Goal: Task Accomplishment & Management: Complete application form

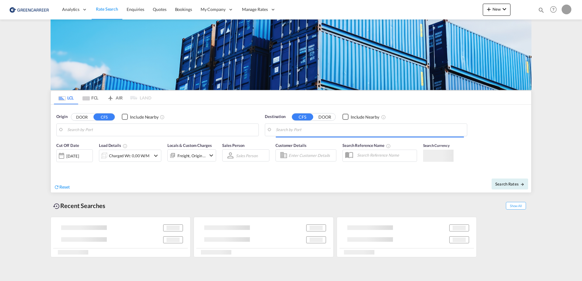
type input "[GEOGRAPHIC_DATA], [GEOGRAPHIC_DATA]"
type input "Callao, PECLL"
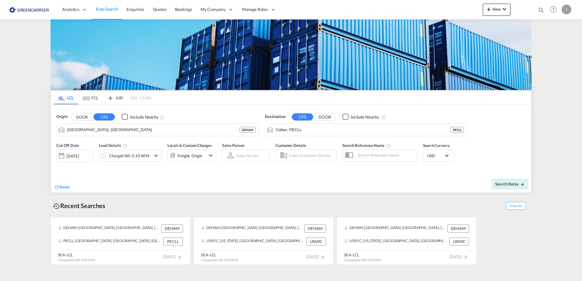
click at [568, 10] on div "I" at bounding box center [567, 10] width 10 height 10
click at [261, 5] on md-backdrop at bounding box center [291, 140] width 582 height 281
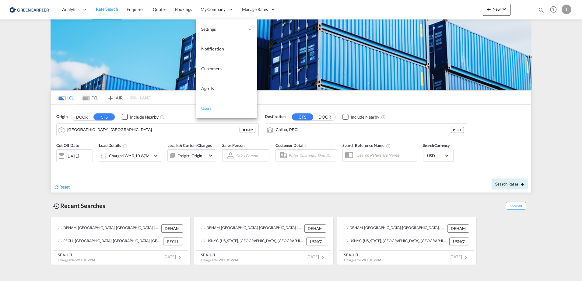
click at [210, 106] on span "Users" at bounding box center [206, 108] width 11 height 5
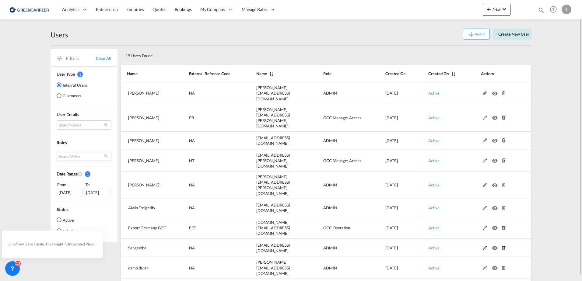
click at [508, 36] on button "+ Create New User" at bounding box center [512, 34] width 39 height 11
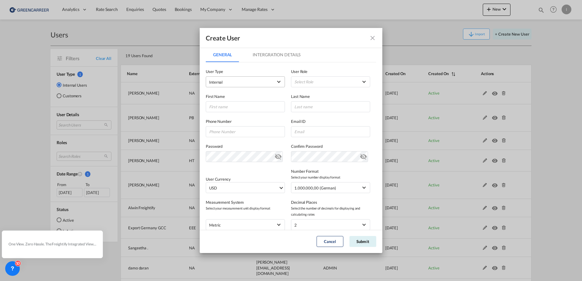
click at [247, 82] on span "Internal" at bounding box center [241, 82] width 64 height 6
click at [356, 77] on md-backdrop at bounding box center [291, 140] width 582 height 281
click at [341, 81] on md-select "Select Role ADMIN GLOBAL Essentials Admin GLOBAL Essentials Manager GLOBAL Esse…" at bounding box center [330, 81] width 79 height 11
click at [373, 34] on md-backdrop at bounding box center [291, 140] width 582 height 281
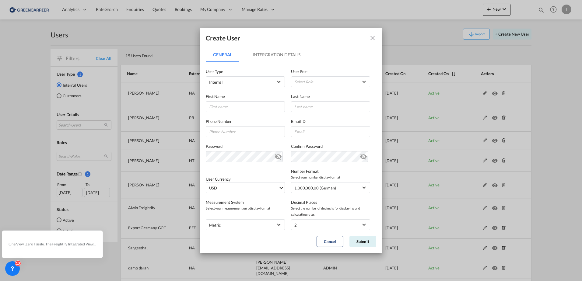
click at [373, 37] on md-icon "icon-close fg-AAA8AD" at bounding box center [372, 37] width 7 height 7
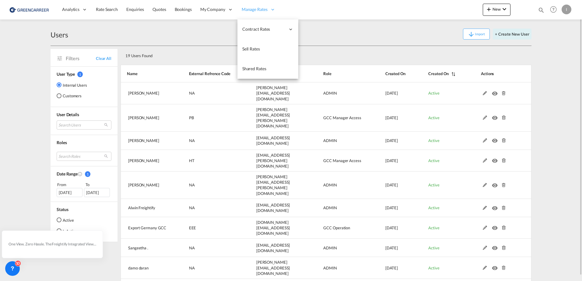
click at [251, 4] on div "Manage Rates" at bounding box center [259, 10] width 42 height 20
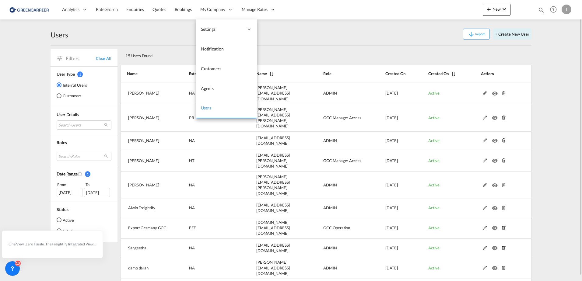
click at [205, 111] on link "Users" at bounding box center [226, 109] width 61 height 20
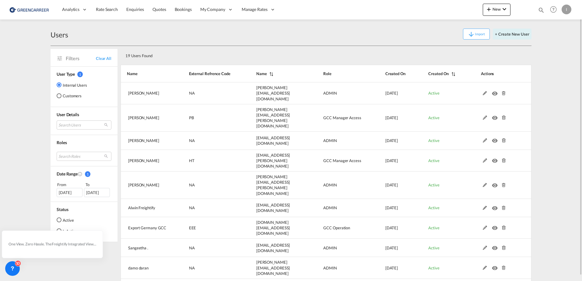
click at [312, 48] on div "19 Users Found" at bounding box center [326, 54] width 411 height 17
click at [514, 40] on div "Users Import + Create New User" at bounding box center [291, 34] width 481 height 23
click at [503, 32] on button "+ Create New User" at bounding box center [512, 34] width 39 height 11
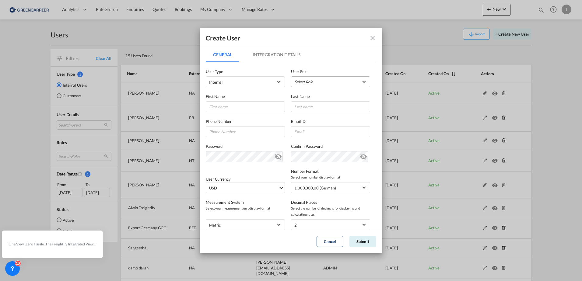
click at [321, 83] on md-select "Select Role ADMIN GLOBAL Essentials Admin GLOBAL Essentials Manager GLOBAL Esse…" at bounding box center [330, 81] width 79 height 11
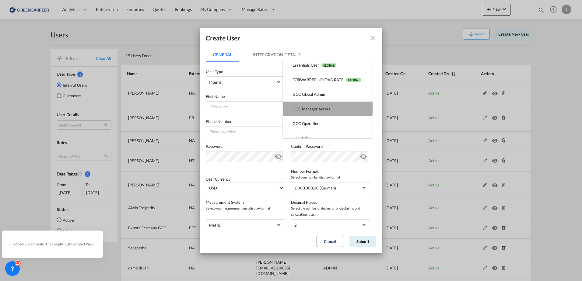
click at [323, 107] on div "GCC Manager Access USER_DEFINED" at bounding box center [312, 108] width 38 height 5
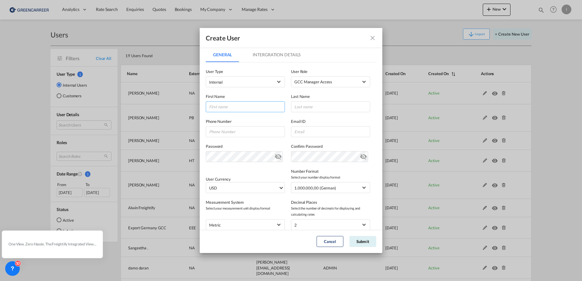
drag, startPoint x: 233, startPoint y: 106, endPoint x: 240, endPoint y: 106, distance: 7.0
click at [233, 106] on input "GeneralIntergration Details ..." at bounding box center [245, 106] width 79 height 11
type input "[PERSON_NAME]"
type input "von [PERSON_NAME]"
click at [234, 131] on input "GeneralIntergration Details ..." at bounding box center [245, 131] width 79 height 11
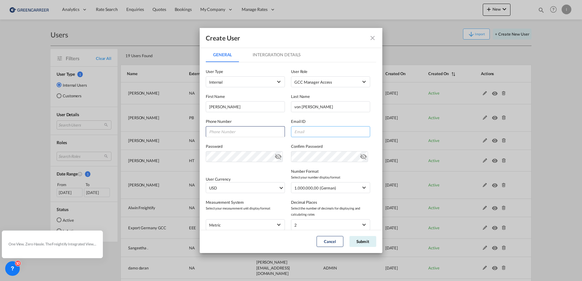
click at [321, 128] on input "GeneralIntergration Details ..." at bounding box center [330, 131] width 79 height 11
paste input "[PERSON_NAME] <[PERSON_NAME][EMAIL_ADDRESS][DOMAIN_NAME]>"
click at [362, 133] on input "[PERSON_NAME] <[PERSON_NAME][EMAIL_ADDRESS][DOMAIN_NAME]>" at bounding box center [330, 131] width 79 height 11
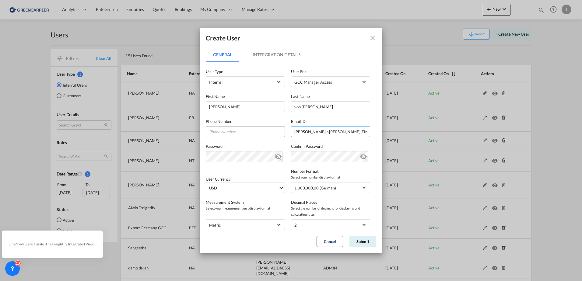
drag, startPoint x: 295, startPoint y: 132, endPoint x: 239, endPoint y: 132, distance: 56.0
click at [239, 132] on div "Phone Number Email ID [PERSON_NAME] <[PERSON_NAME][EMAIL_ADDRESS][DOMAIN_NAME] …" at bounding box center [291, 124] width 171 height 25
drag, startPoint x: 357, startPoint y: 132, endPoint x: 388, endPoint y: 134, distance: 30.5
click at [388, 134] on div "Create User General Intergration Details General Intergration Details User Type…" at bounding box center [291, 140] width 582 height 281
type input "[PERSON_NAME][EMAIL_ADDRESS][DOMAIN_NAME]"
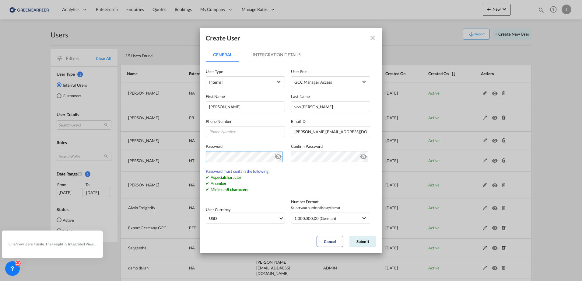
click at [185, 152] on div "Create User General Intergration Details General Intergration Details User Type…" at bounding box center [291, 140] width 582 height 281
click at [277, 157] on md-icon "icon-eye-off" at bounding box center [278, 155] width 7 height 7
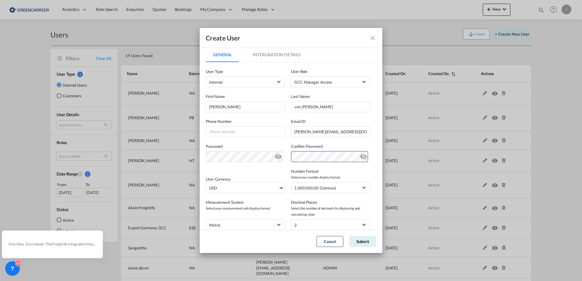
click at [360, 157] on md-icon "icon-eye-off" at bounding box center [363, 155] width 7 height 7
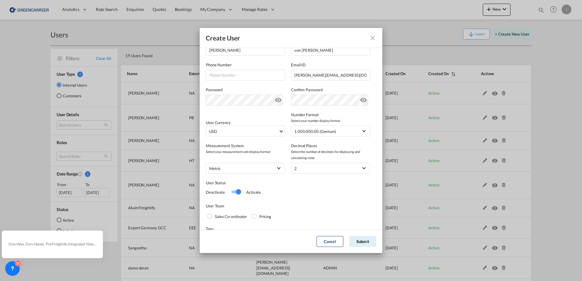
scroll to position [77, 0]
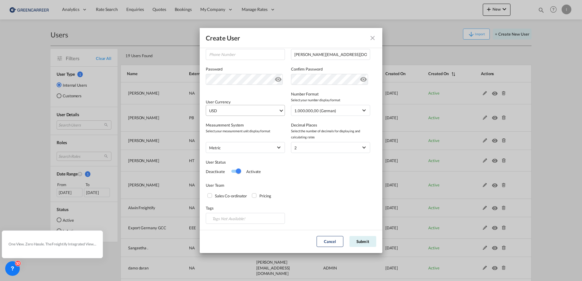
click at [280, 110] on span "Select Currency: $ USDUnited States Dollar" at bounding box center [281, 110] width 3 height 3
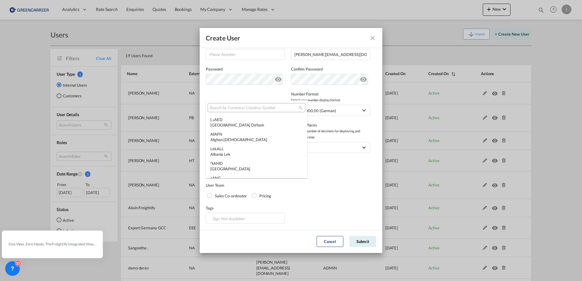
scroll to position [2103, 0]
click at [252, 109] on input "search" at bounding box center [254, 107] width 89 height 5
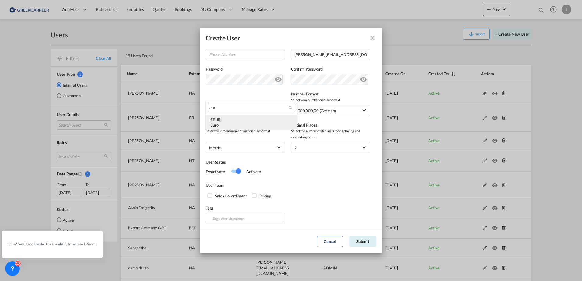
type input "eur"
click at [238, 127] on div "Euro" at bounding box center [251, 124] width 82 height 5
click at [235, 173] on div "Switch 1" at bounding box center [235, 171] width 9 height 3
click at [209, 197] on div "Sales Co-ordinator" at bounding box center [210, 196] width 6 height 6
click at [253, 195] on div "Pricing" at bounding box center [255, 196] width 6 height 6
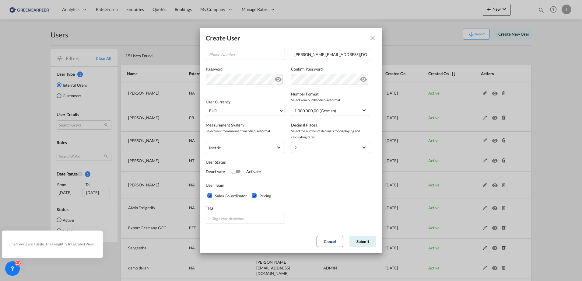
drag, startPoint x: 368, startPoint y: 242, endPoint x: 365, endPoint y: 196, distance: 46.1
click at [365, 196] on md-dialog "Create User General Intergration Details General Intergration Details User Type…" at bounding box center [291, 140] width 183 height 225
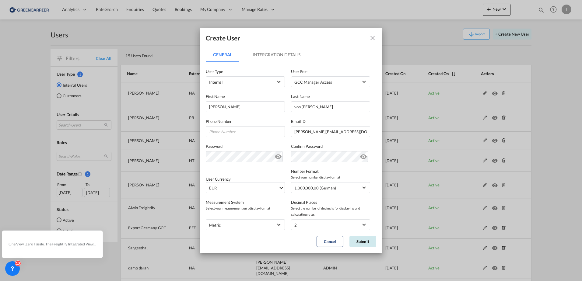
click at [365, 244] on button "Submit" at bounding box center [363, 241] width 27 height 11
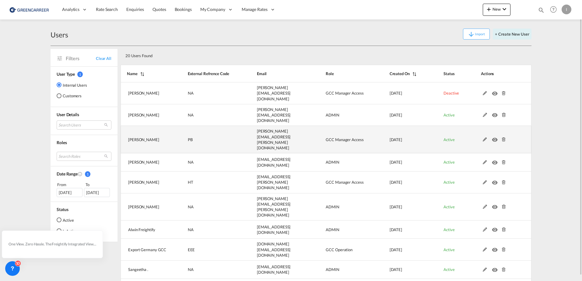
click at [484, 126] on td at bounding box center [499, 139] width 66 height 27
click at [483, 138] on md-icon at bounding box center [485, 140] width 8 height 4
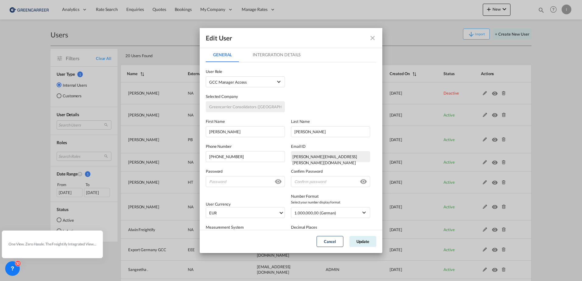
click at [279, 48] on md-tab-item "Intergration Details" at bounding box center [276, 55] width 62 height 15
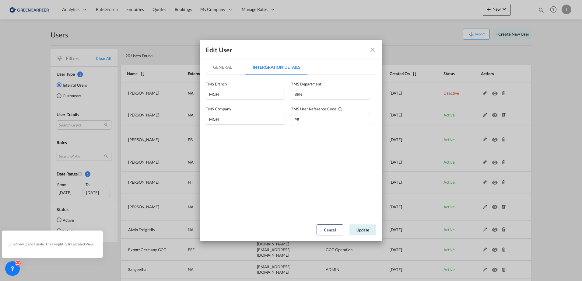
click at [371, 51] on md-icon "icon-close fg-AAA8AD" at bounding box center [372, 49] width 7 height 7
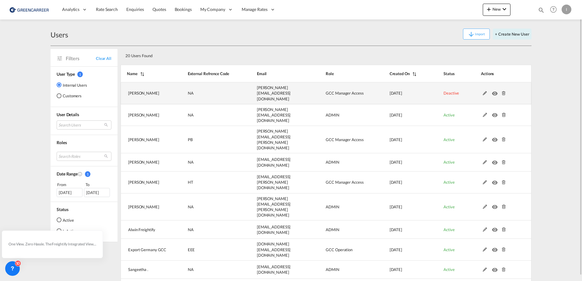
click at [484, 92] on md-icon at bounding box center [485, 93] width 8 height 4
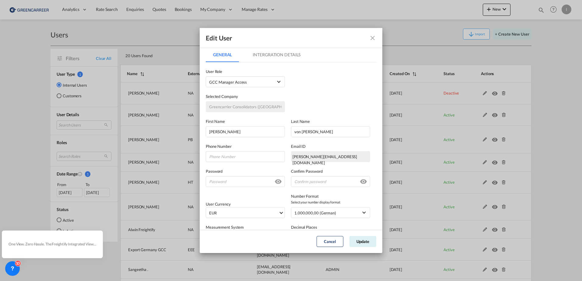
click at [266, 58] on md-tab-item "Intergration Details" at bounding box center [276, 55] width 62 height 15
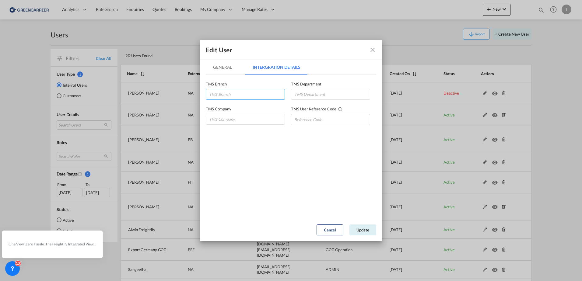
click at [230, 91] on input "GeneralIntergration Details ..." at bounding box center [245, 94] width 79 height 11
type input "MGH"
type input "BRN"
click at [255, 120] on input "GeneralIntergration Details ..." at bounding box center [245, 119] width 79 height 11
type input "MGH"
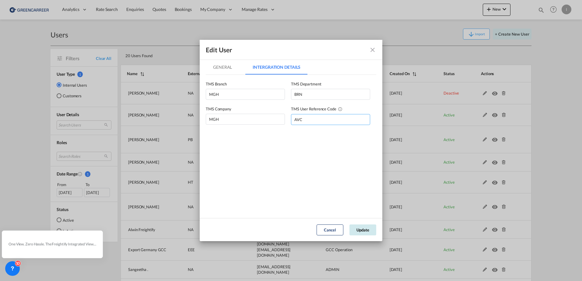
type input "AVC"
click at [360, 229] on button "Update" at bounding box center [363, 230] width 27 height 11
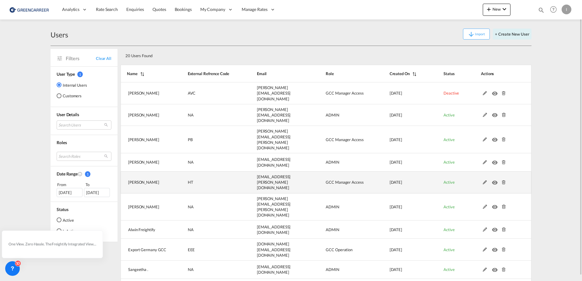
click at [485, 181] on md-icon at bounding box center [485, 183] width 8 height 4
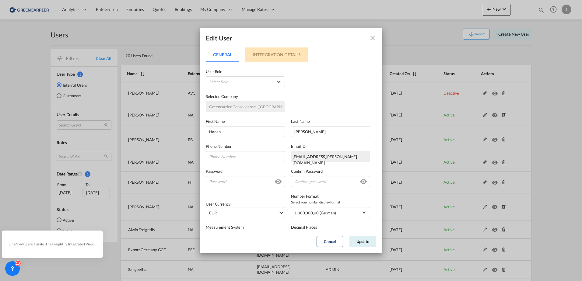
click at [295, 52] on md-tab-item "Intergration Details" at bounding box center [276, 55] width 62 height 15
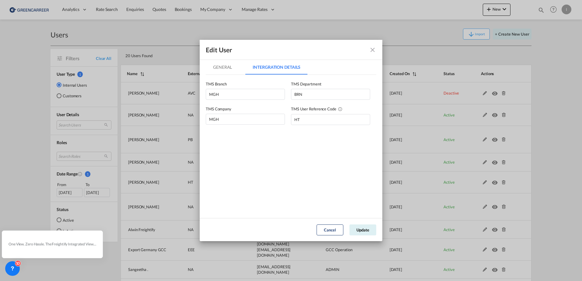
click at [371, 52] on md-icon "icon-close fg-AAA8AD" at bounding box center [372, 49] width 7 height 7
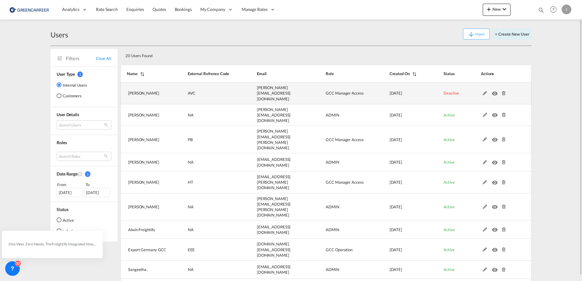
click at [485, 91] on md-icon at bounding box center [485, 93] width 8 height 4
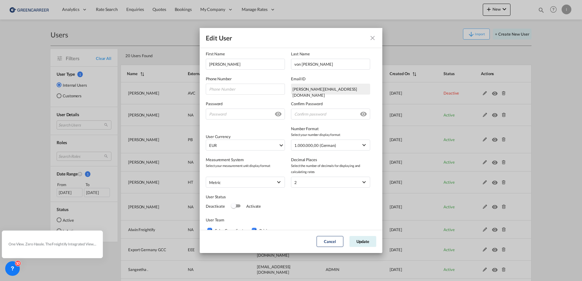
scroll to position [102, 0]
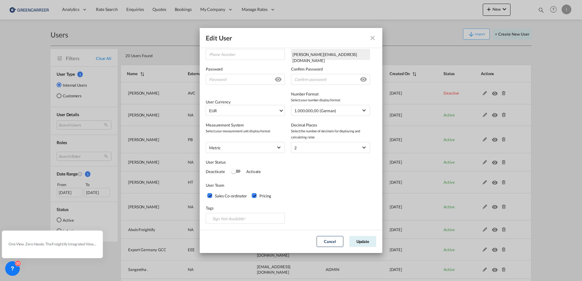
click at [238, 173] on div "Switch 1" at bounding box center [235, 171] width 9 height 3
click at [366, 243] on button "Update" at bounding box center [363, 241] width 27 height 11
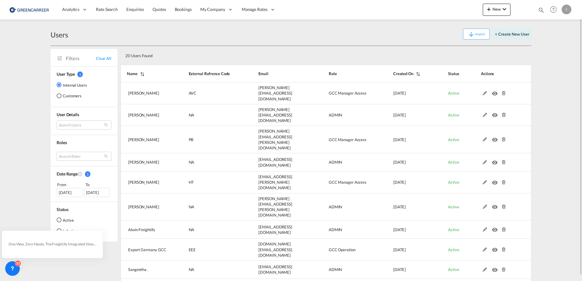
click at [561, 12] on div at bounding box center [555, 9] width 13 height 11
click at [562, 11] on md-backdrop at bounding box center [291, 140] width 582 height 281
click at [566, 9] on div "I" at bounding box center [567, 10] width 10 height 10
drag, startPoint x: 561, startPoint y: 43, endPoint x: 555, endPoint y: 49, distance: 8.2
click at [561, 44] on button "Logout" at bounding box center [560, 47] width 40 height 12
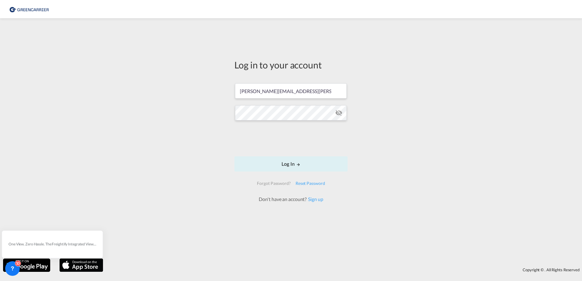
drag, startPoint x: 272, startPoint y: 104, endPoint x: 193, endPoint y: 103, distance: 78.6
click at [193, 103] on div "Log in to your account [PERSON_NAME][EMAIL_ADDRESS][PERSON_NAME][DOMAIN_NAME] L…" at bounding box center [291, 138] width 582 height 235
drag, startPoint x: 270, startPoint y: 91, endPoint x: 0, endPoint y: 76, distance: 269.9
click at [1, 78] on div "Log in to your account [PERSON_NAME][EMAIL_ADDRESS][PERSON_NAME][DOMAIN_NAME] L…" at bounding box center [291, 138] width 582 height 235
type input "[PERSON_NAME][EMAIL_ADDRESS][DOMAIN_NAME]"
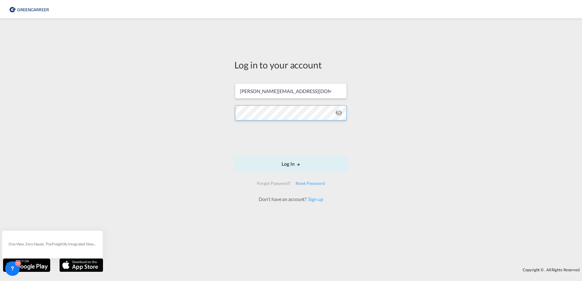
click at [103, 115] on div "Log in to your account [PERSON_NAME][EMAIL_ADDRESS][DOMAIN_NAME] Log In Forgot …" at bounding box center [291, 138] width 582 height 235
click at [86, 105] on div "Log in to your account [PERSON_NAME][EMAIL_ADDRESS][DOMAIN_NAME] Log In Forgot …" at bounding box center [291, 138] width 582 height 235
click at [297, 165] on md-icon "LOGIN" at bounding box center [298, 165] width 4 height 4
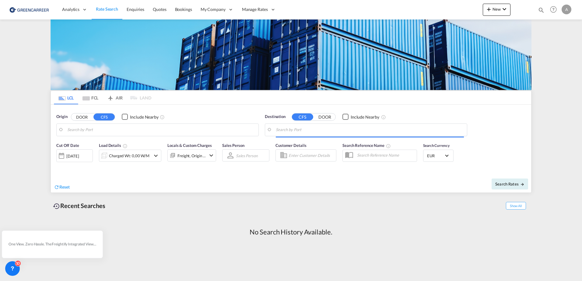
click at [568, 9] on div "A" at bounding box center [567, 10] width 10 height 10
click at [555, 47] on button "Logout" at bounding box center [560, 47] width 40 height 12
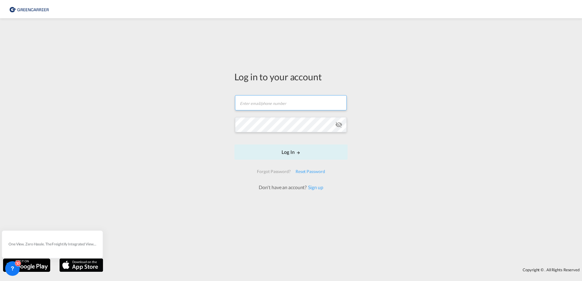
type input "[PERSON_NAME][EMAIL_ADDRESS][PERSON_NAME][DOMAIN_NAME]"
